Goal: Transaction & Acquisition: Purchase product/service

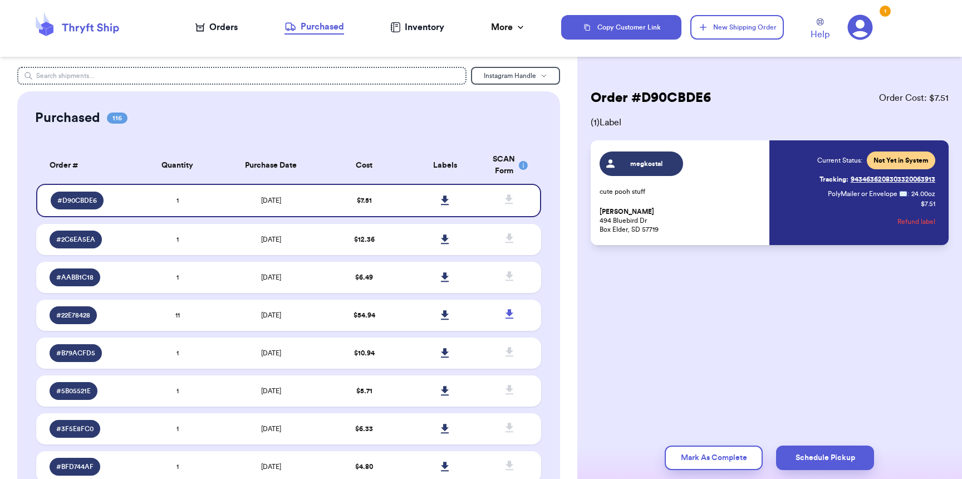
click at [215, 27] on div "Orders" at bounding box center [216, 27] width 42 height 13
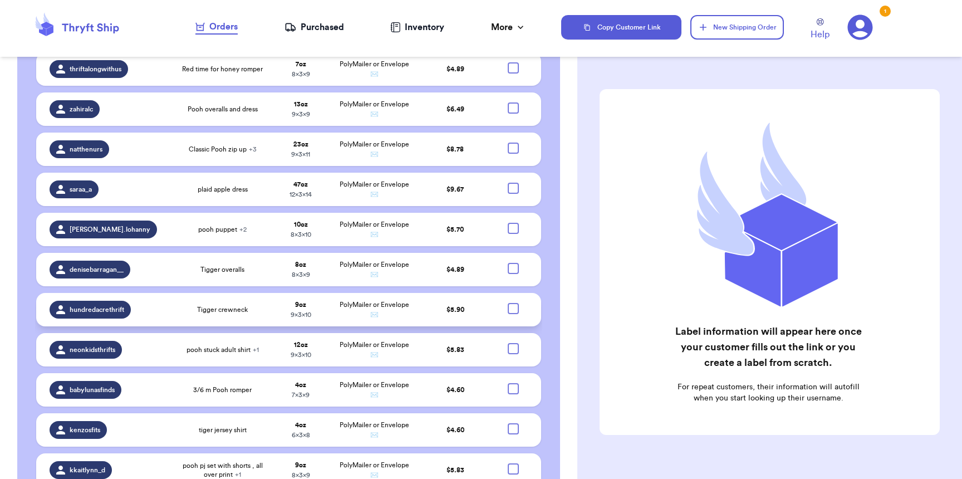
scroll to position [1052, 0]
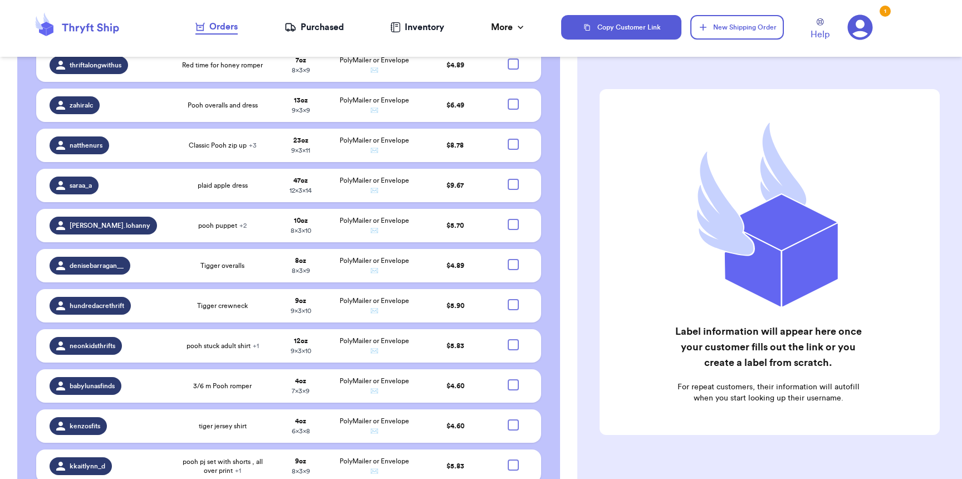
checkbox input "true"
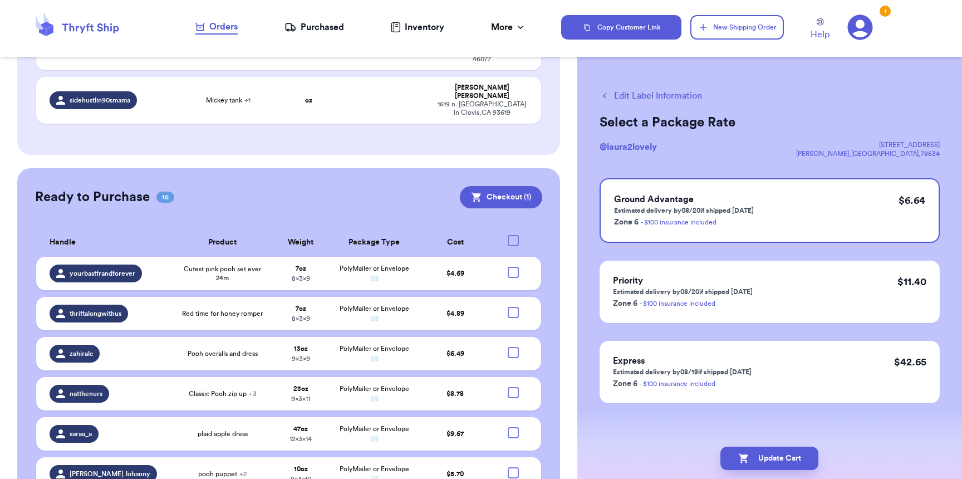
scroll to position [800, 0]
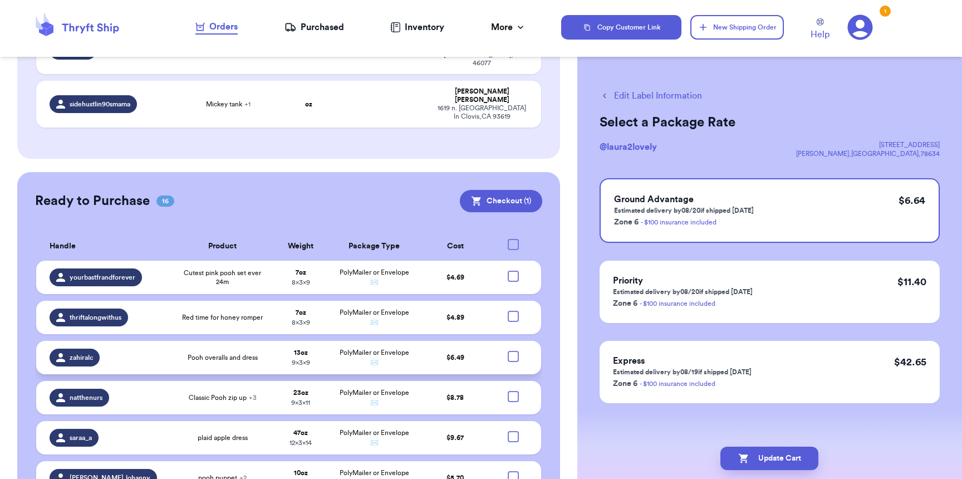
click at [507, 351] on div at bounding box center [512, 356] width 11 height 11
click at [512, 350] on input "checkbox" at bounding box center [512, 350] width 1 height 1
checkbox input "true"
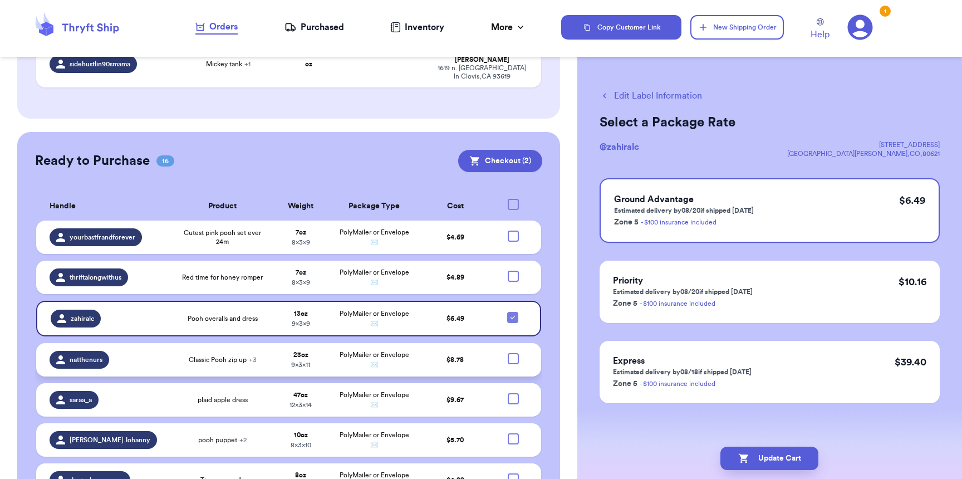
scroll to position [836, 0]
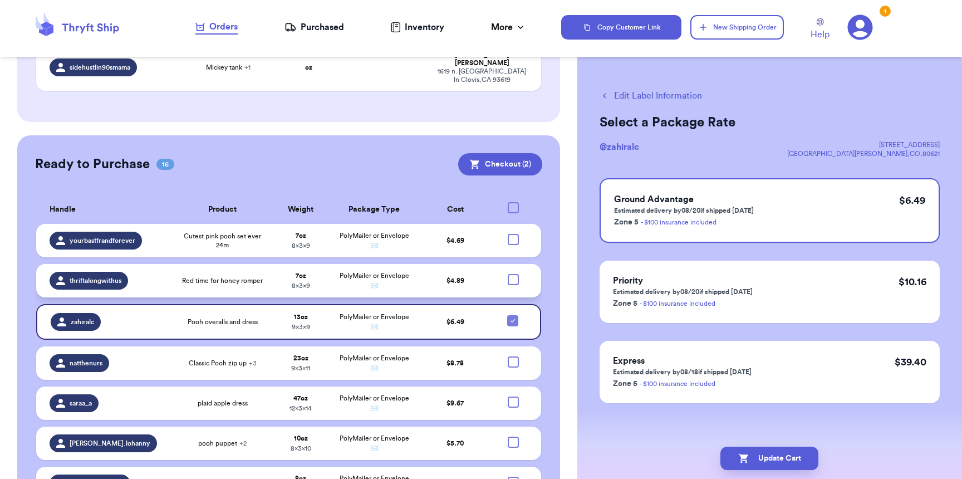
click at [507, 274] on div at bounding box center [512, 279] width 11 height 11
click at [512, 273] on input "checkbox" at bounding box center [512, 273] width 1 height 1
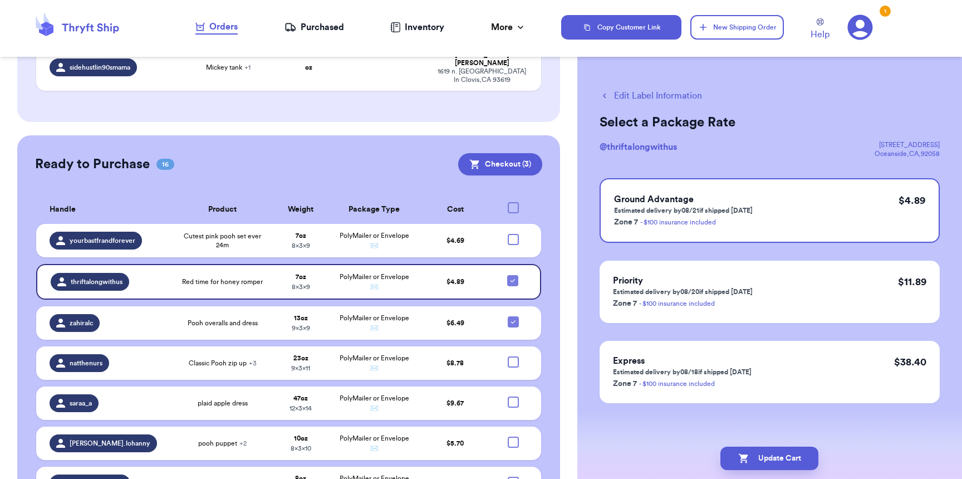
drag, startPoint x: 804, startPoint y: 453, endPoint x: 575, endPoint y: 398, distance: 234.6
click at [575, 398] on div "Customer Link New Order Incomplete 13 Get Rates for All ( 1 ) Get Rates for All…" at bounding box center [481, 239] width 962 height 479
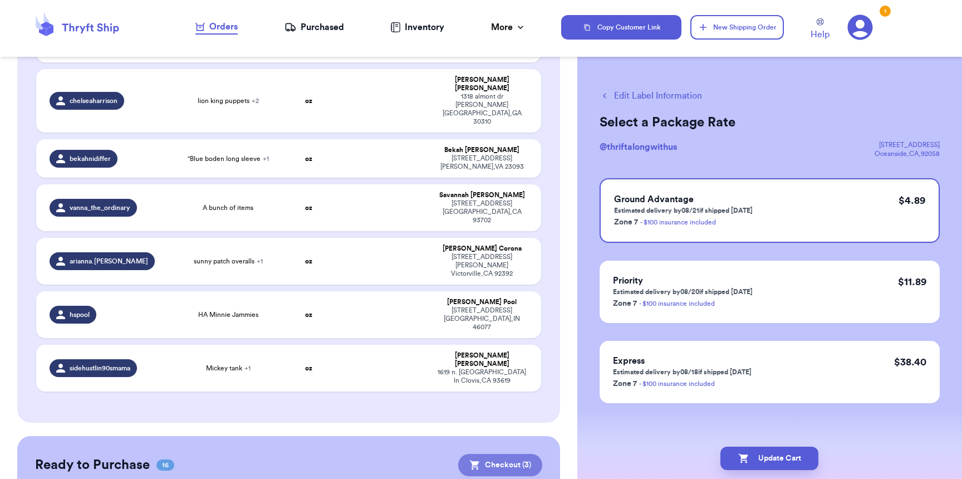
click at [502, 454] on button "Checkout ( 3 )" at bounding box center [500, 465] width 84 height 22
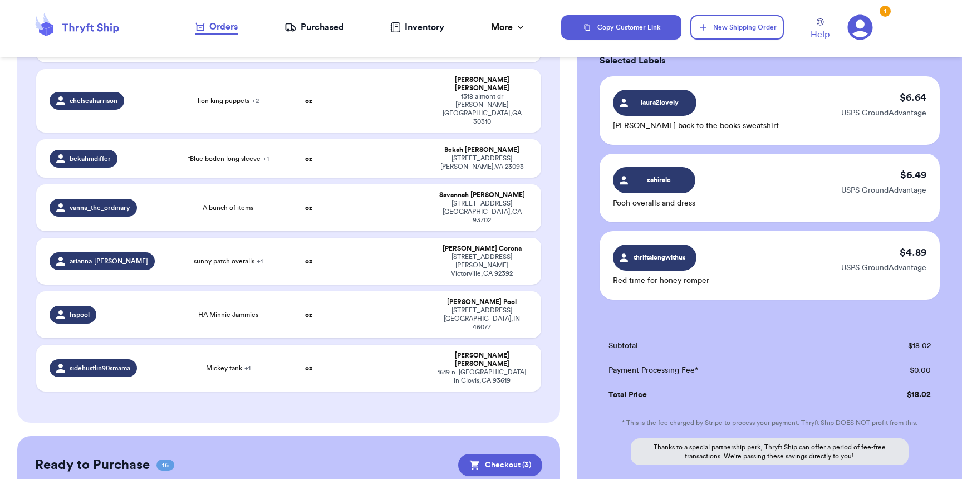
scroll to position [167, 0]
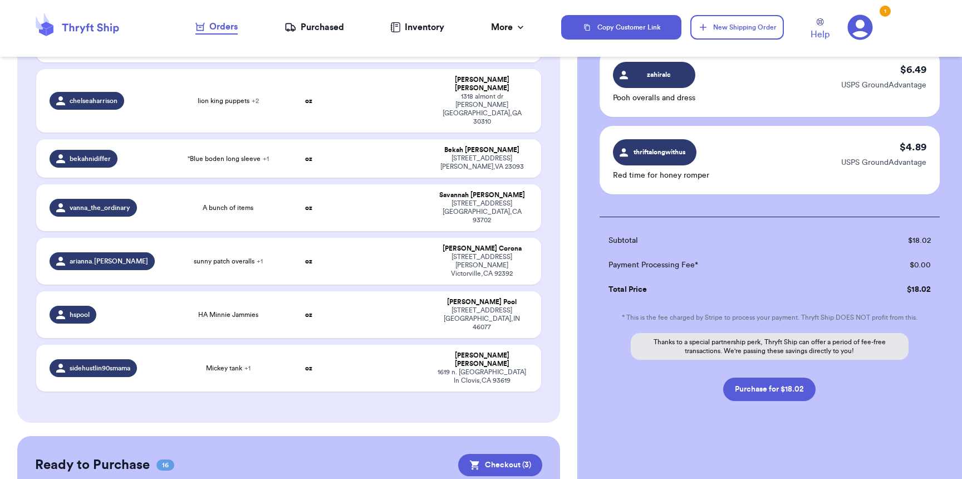
click at [776, 401] on div "Checkout ( 3 ) Selected Labels laura2lovely [PERSON_NAME] back to the books swe…" at bounding box center [769, 189] width 385 height 579
click at [778, 396] on button "Purchase for $18.02" at bounding box center [769, 388] width 92 height 23
checkbox input "false"
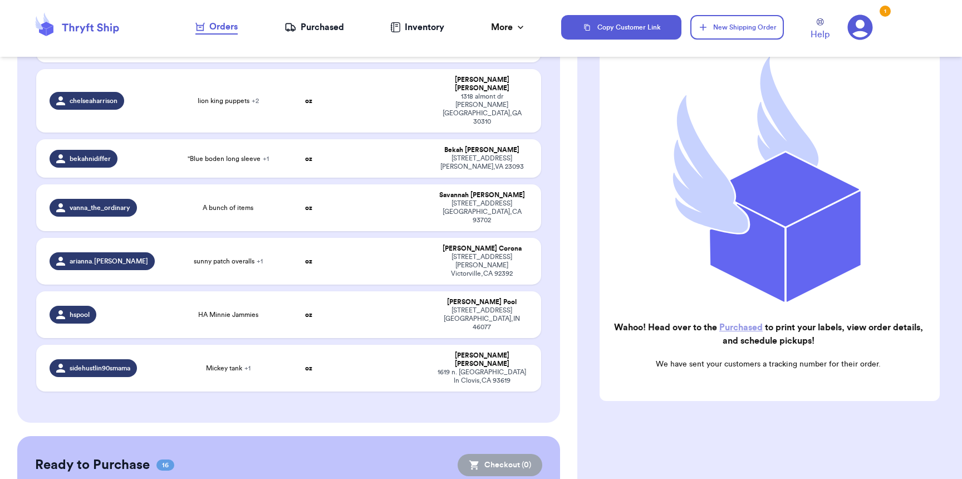
scroll to position [109, 0]
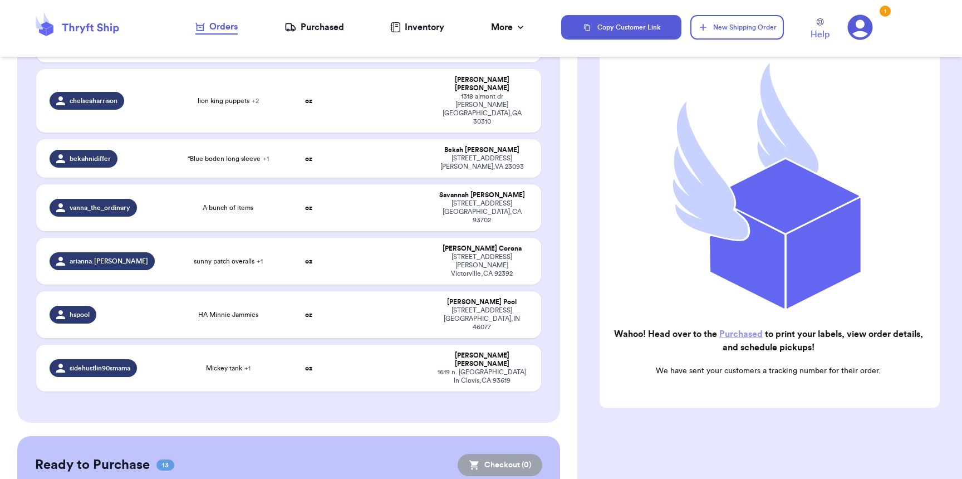
click at [291, 25] on icon at bounding box center [289, 26] width 9 height 7
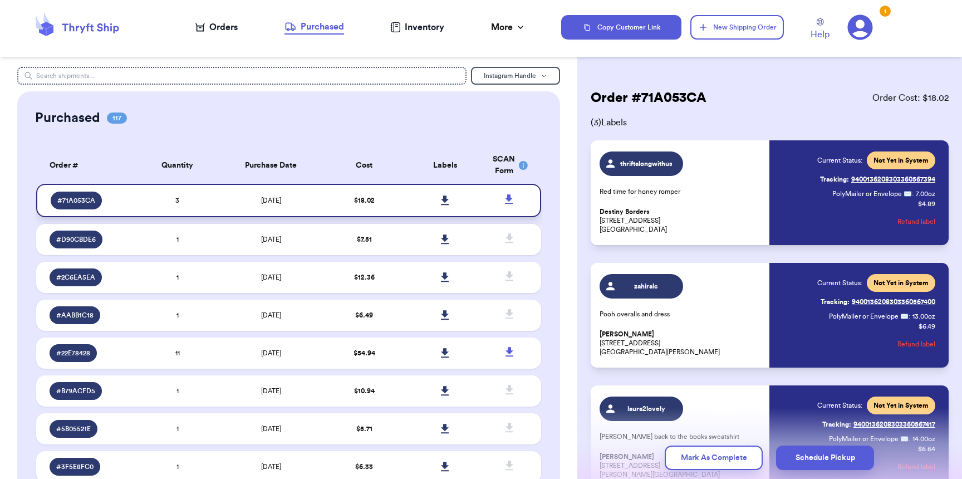
click at [435, 193] on link at bounding box center [444, 200] width 24 height 24
